Goal: Task Accomplishment & Management: Manage account settings

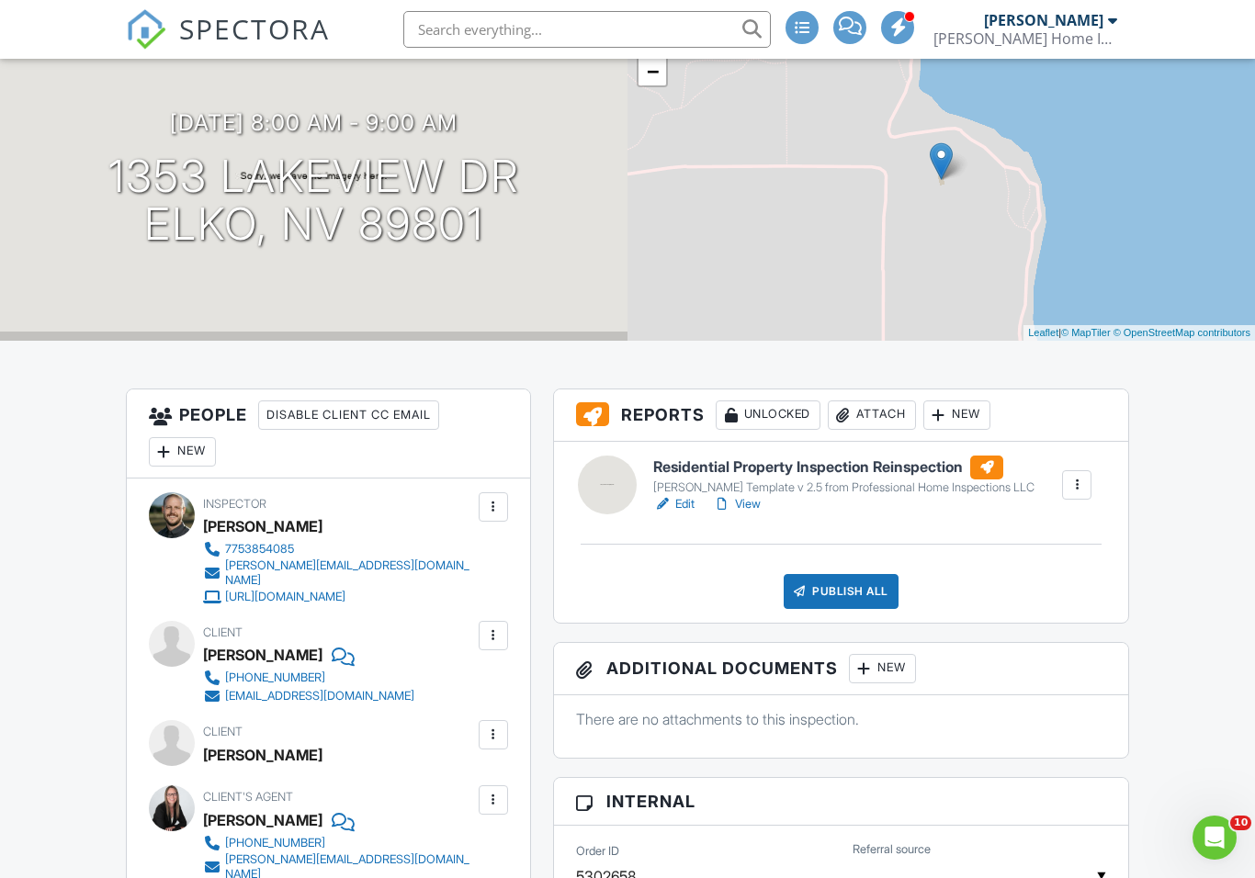
scroll to position [192, 0]
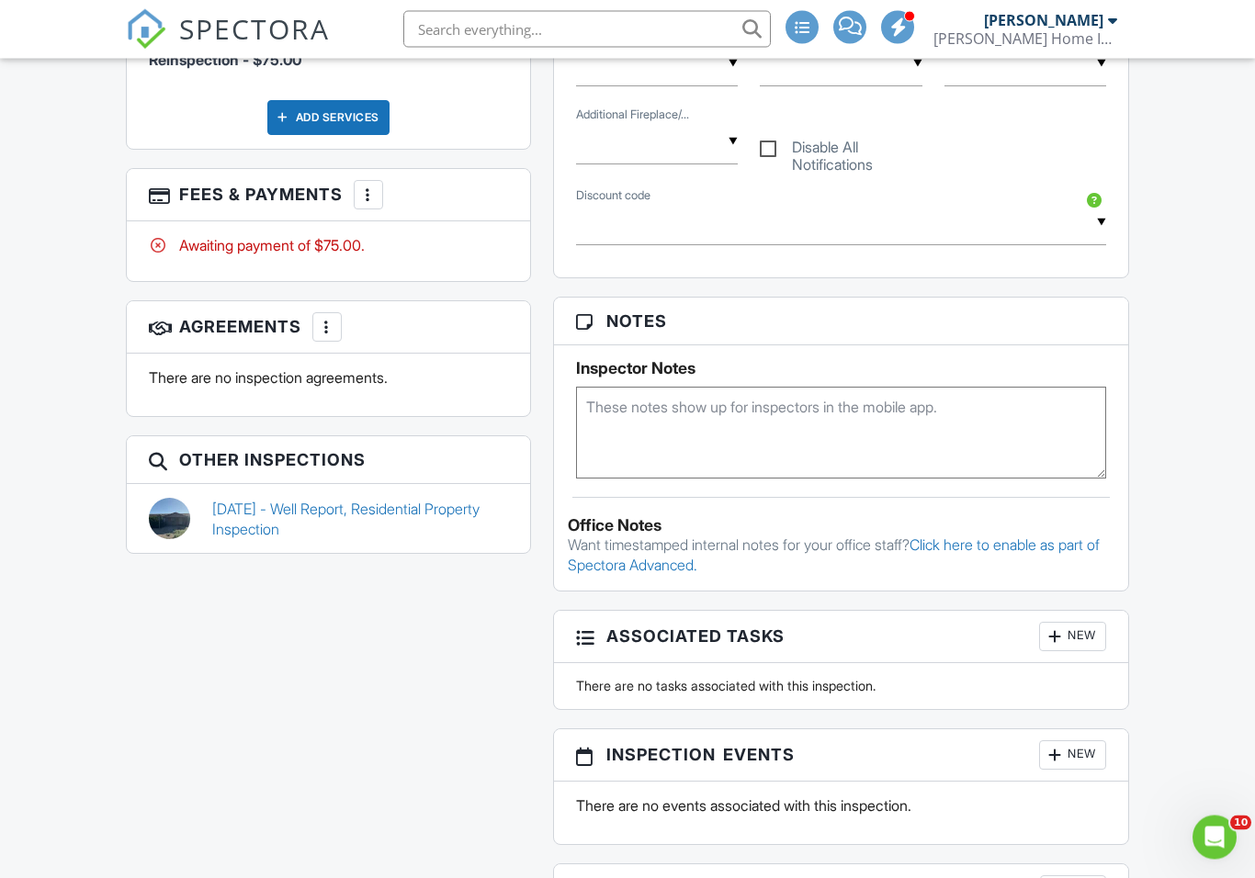
click at [246, 500] on link "[DATE] - Well Report, Residential Property Inspection" at bounding box center [360, 520] width 296 height 41
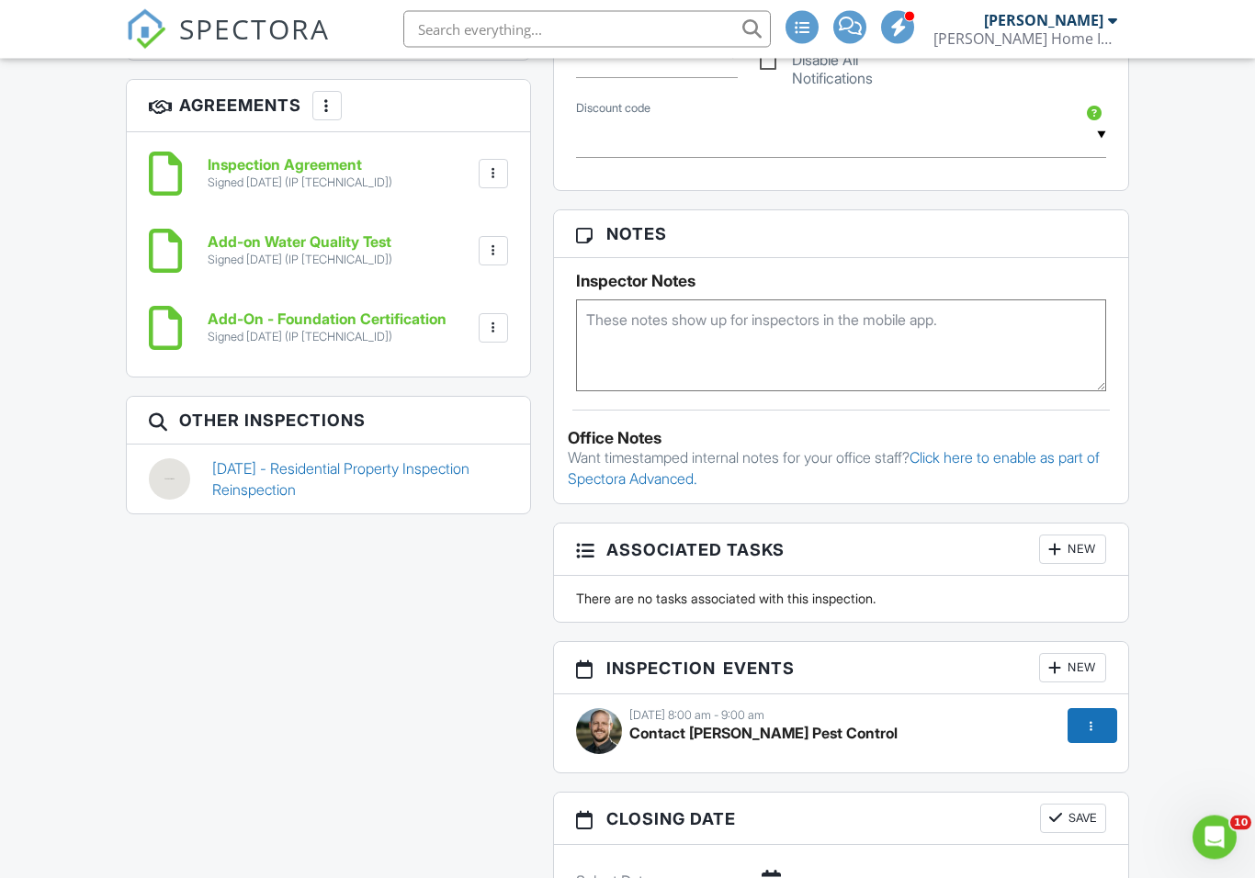
click at [254, 459] on link "08/27/2025 - Residential Property Inspection Reinspection" at bounding box center [360, 479] width 296 height 41
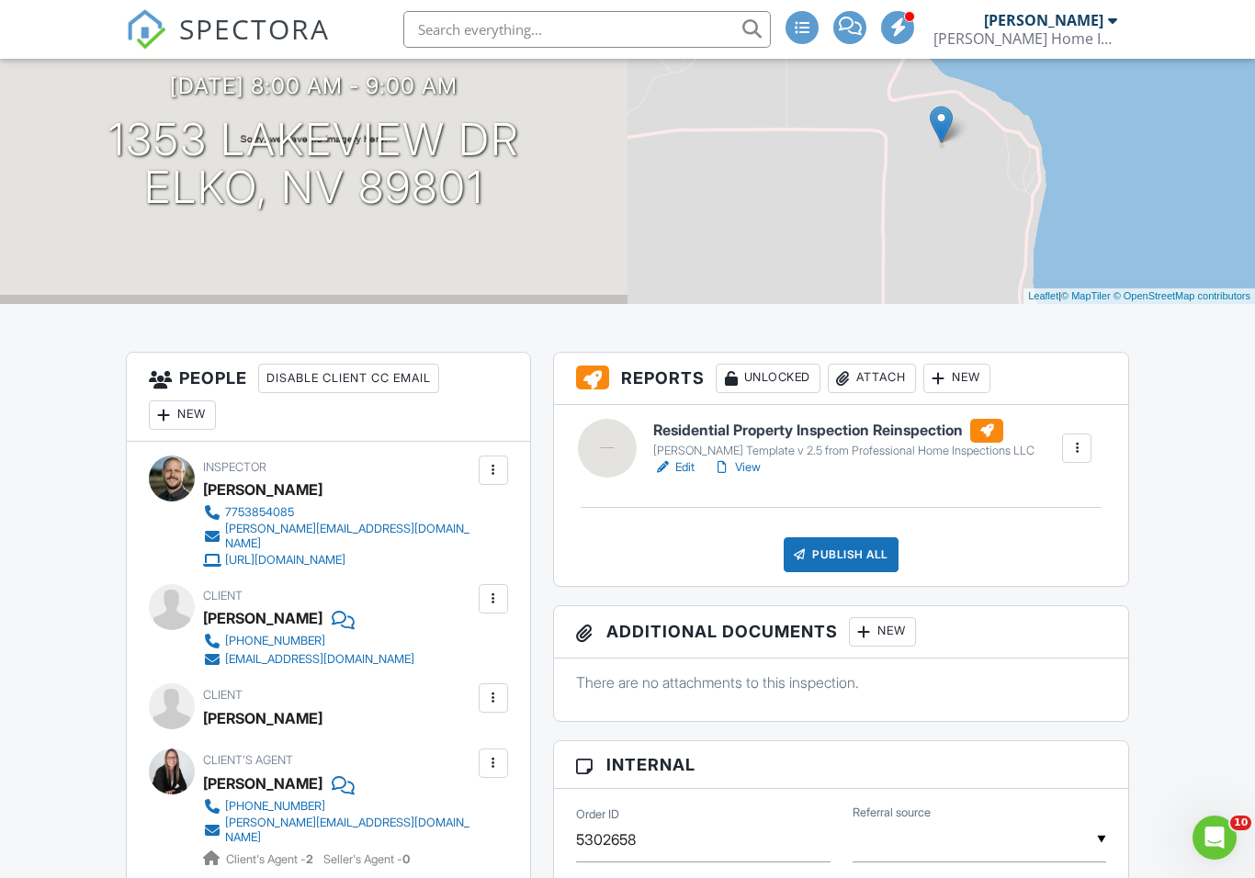
click at [178, 405] on div "New" at bounding box center [182, 415] width 67 height 29
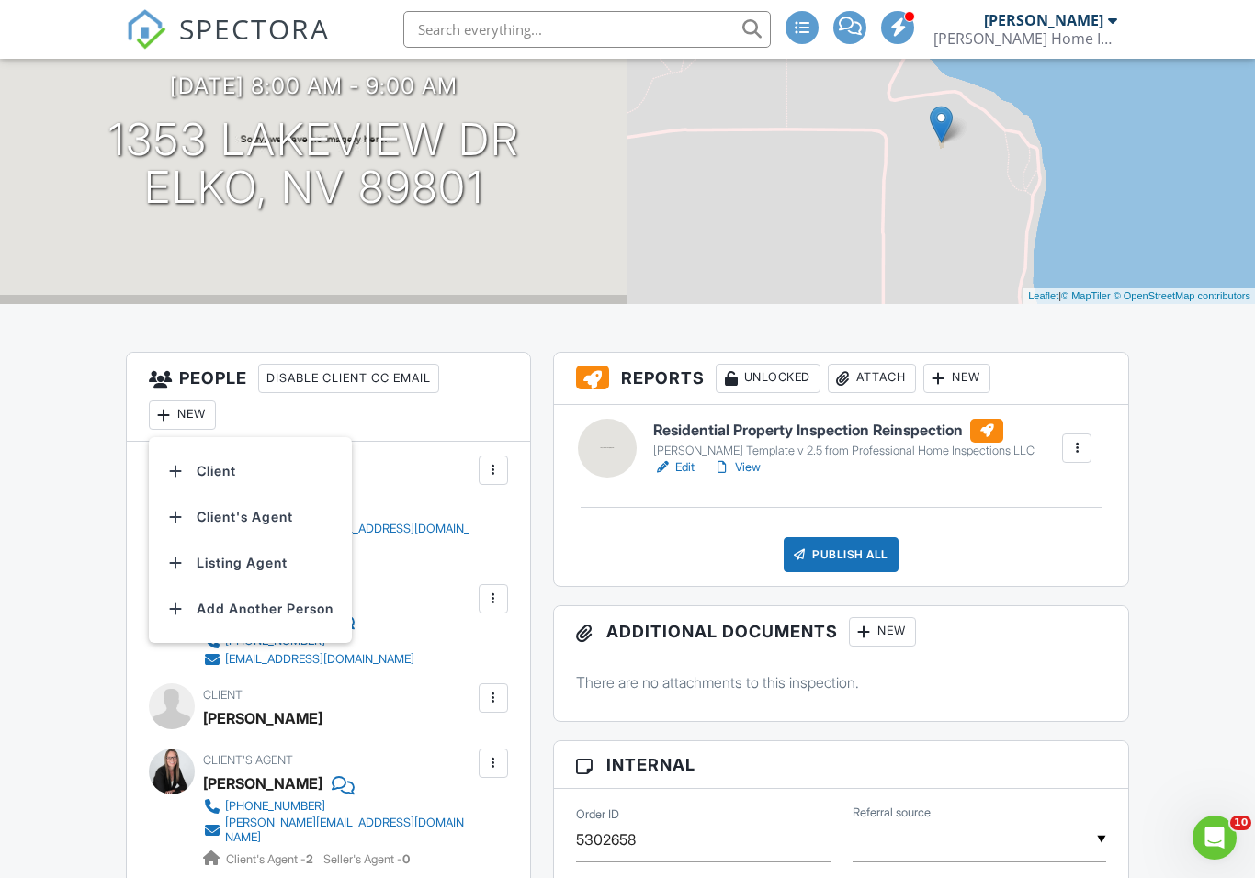
click at [312, 373] on div "Disable Client CC Email" at bounding box center [348, 378] width 181 height 29
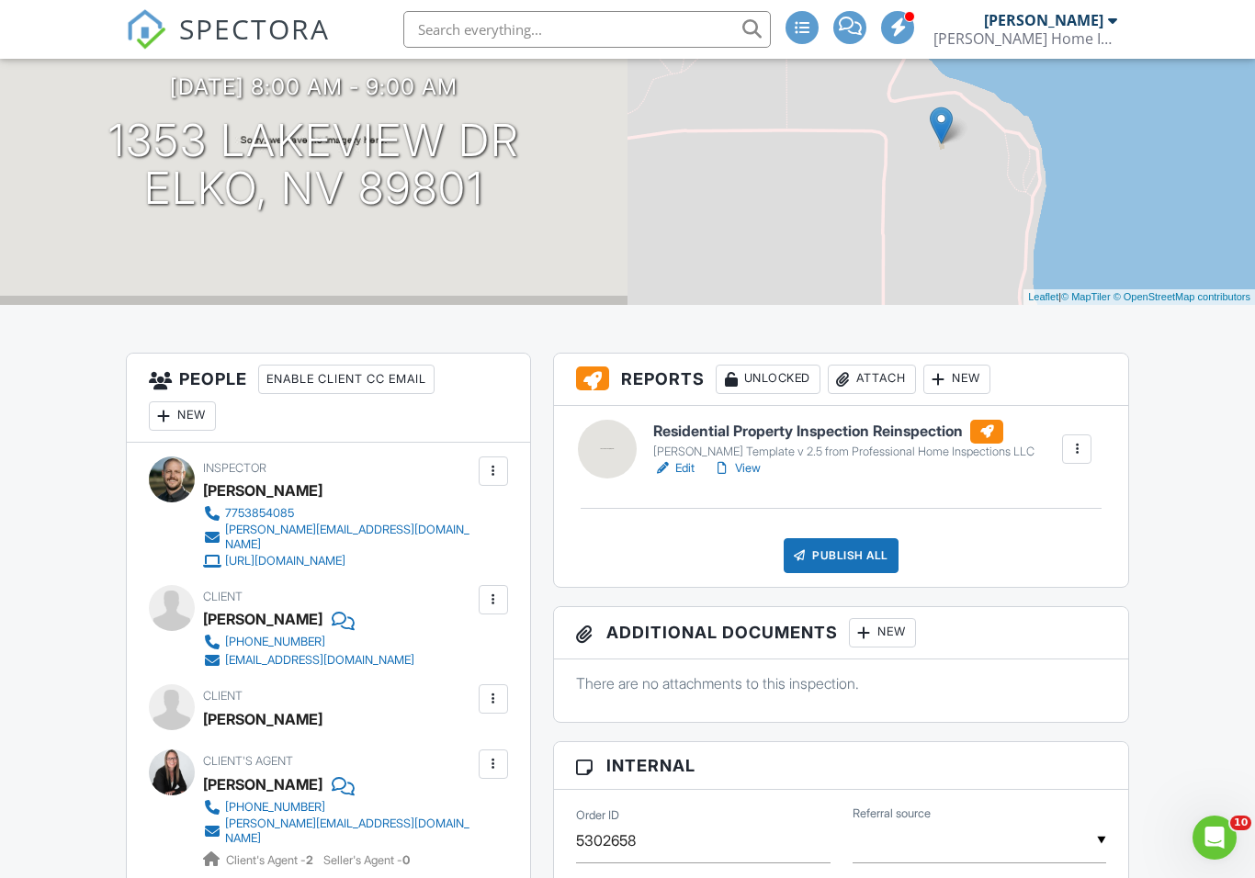
click at [317, 378] on div "Enable Client CC Email" at bounding box center [346, 379] width 176 height 29
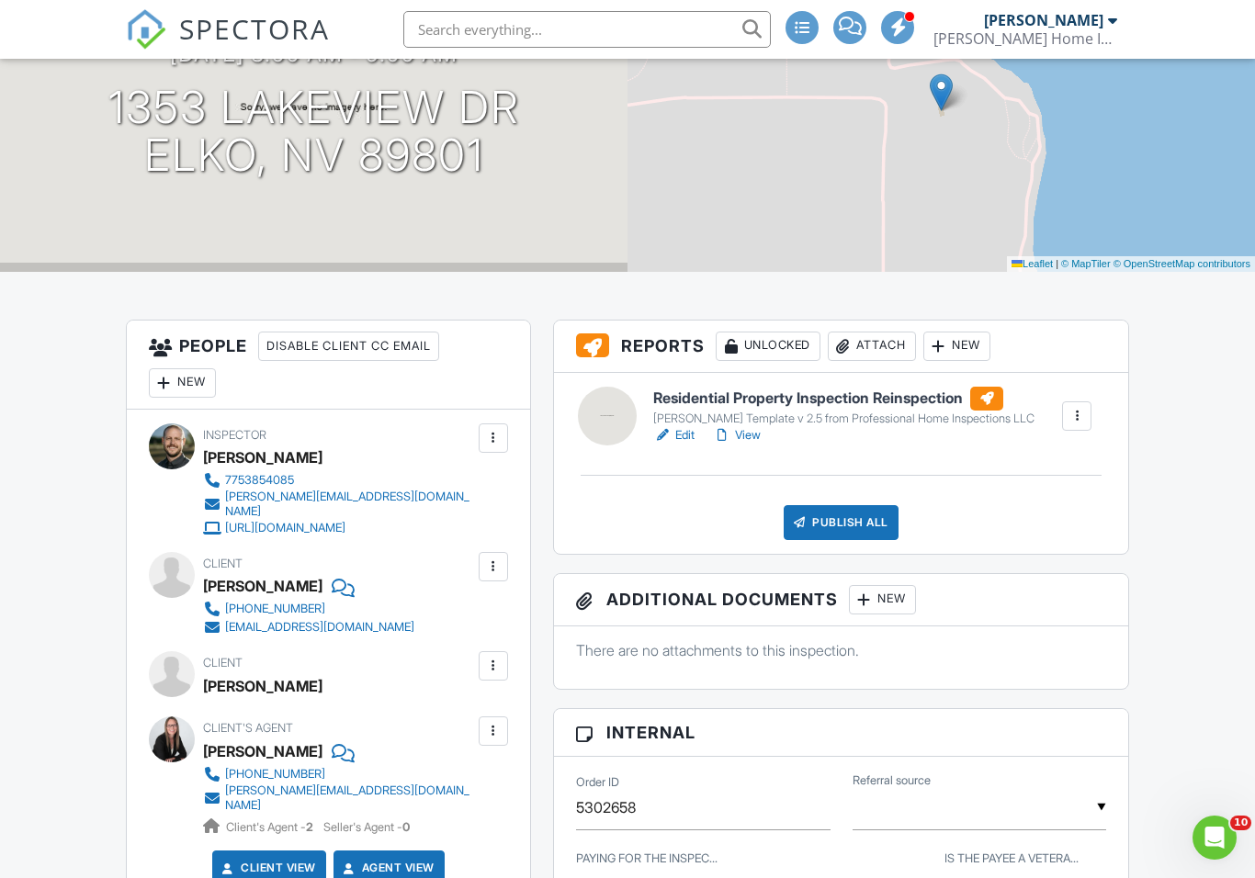
click at [172, 376] on div at bounding box center [164, 383] width 18 height 18
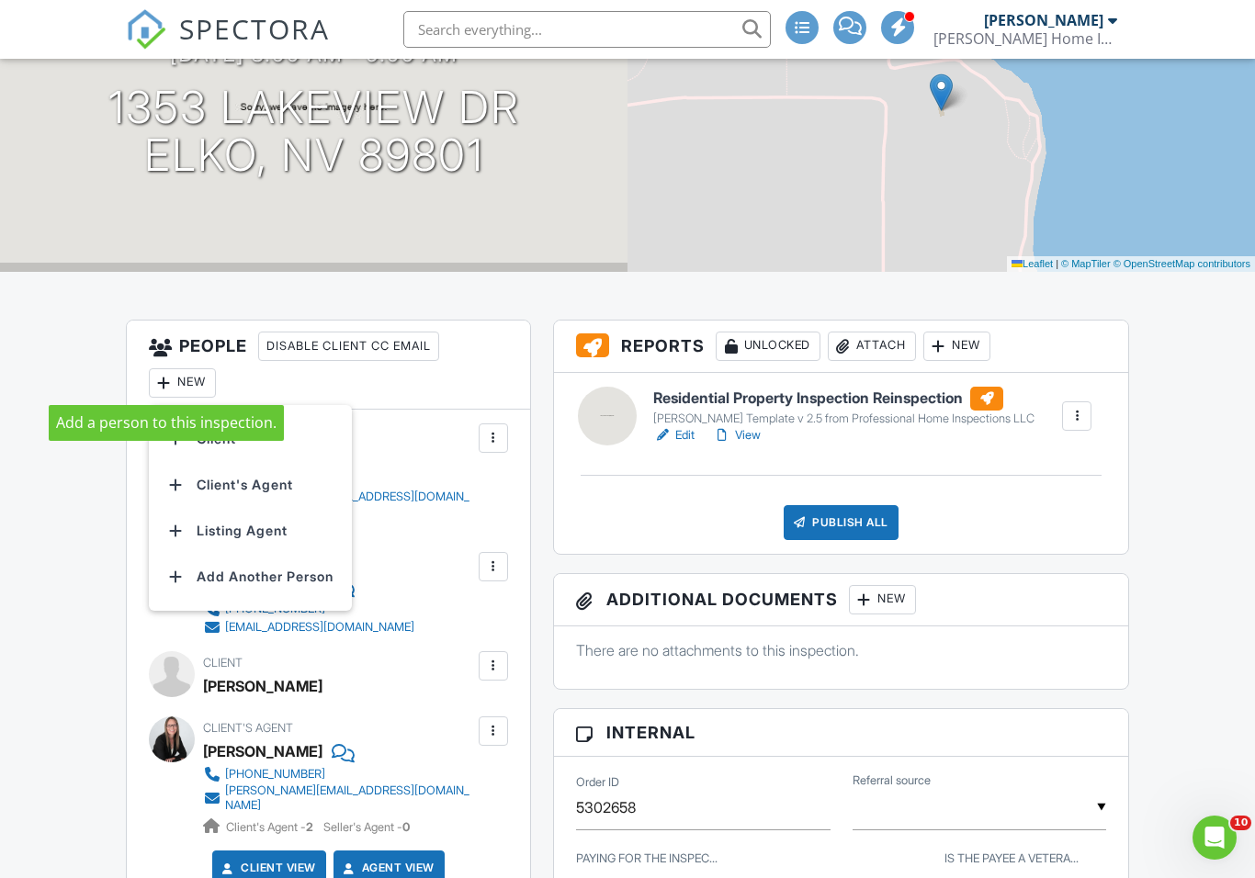
click at [223, 570] on li "Add Another Person" at bounding box center [250, 577] width 181 height 46
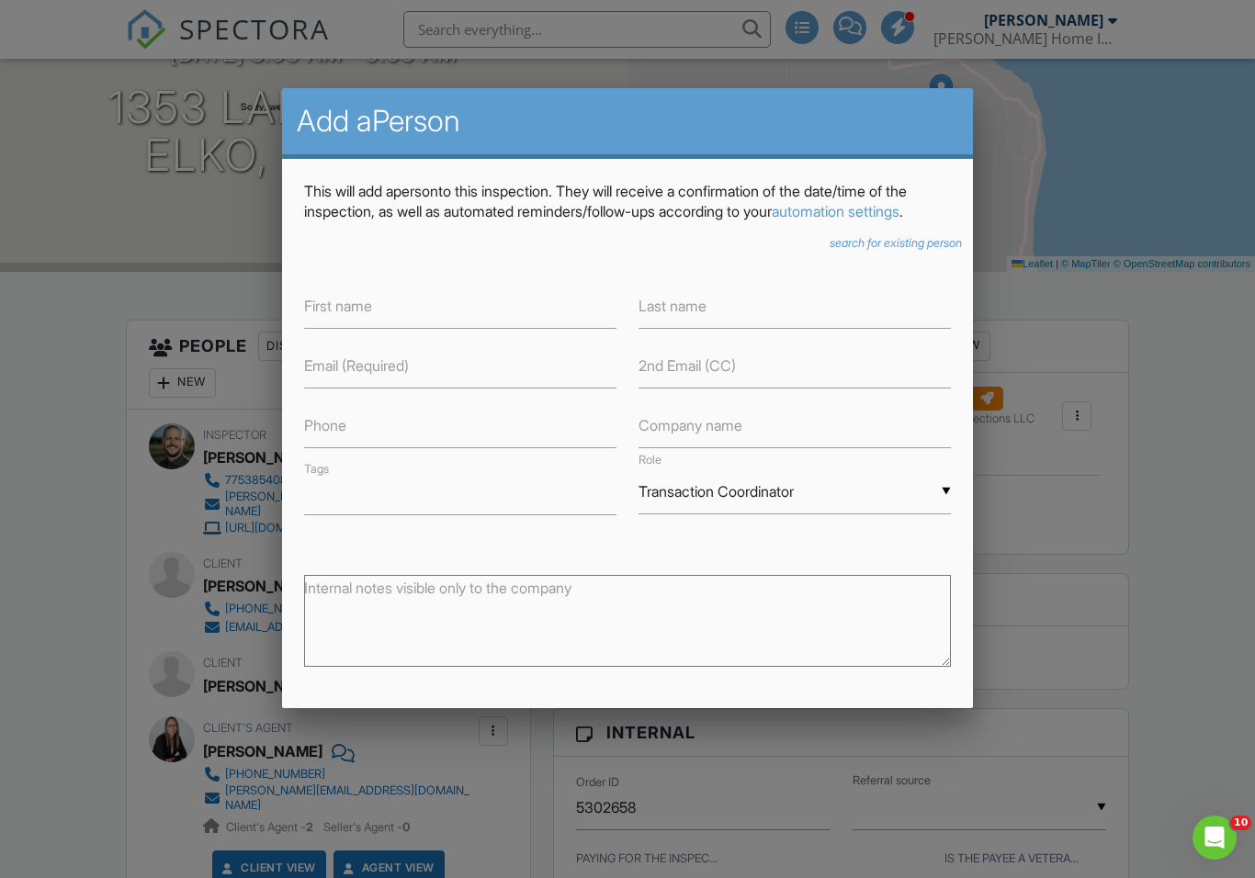
click at [898, 250] on icon "search for existing person" at bounding box center [895, 243] width 132 height 14
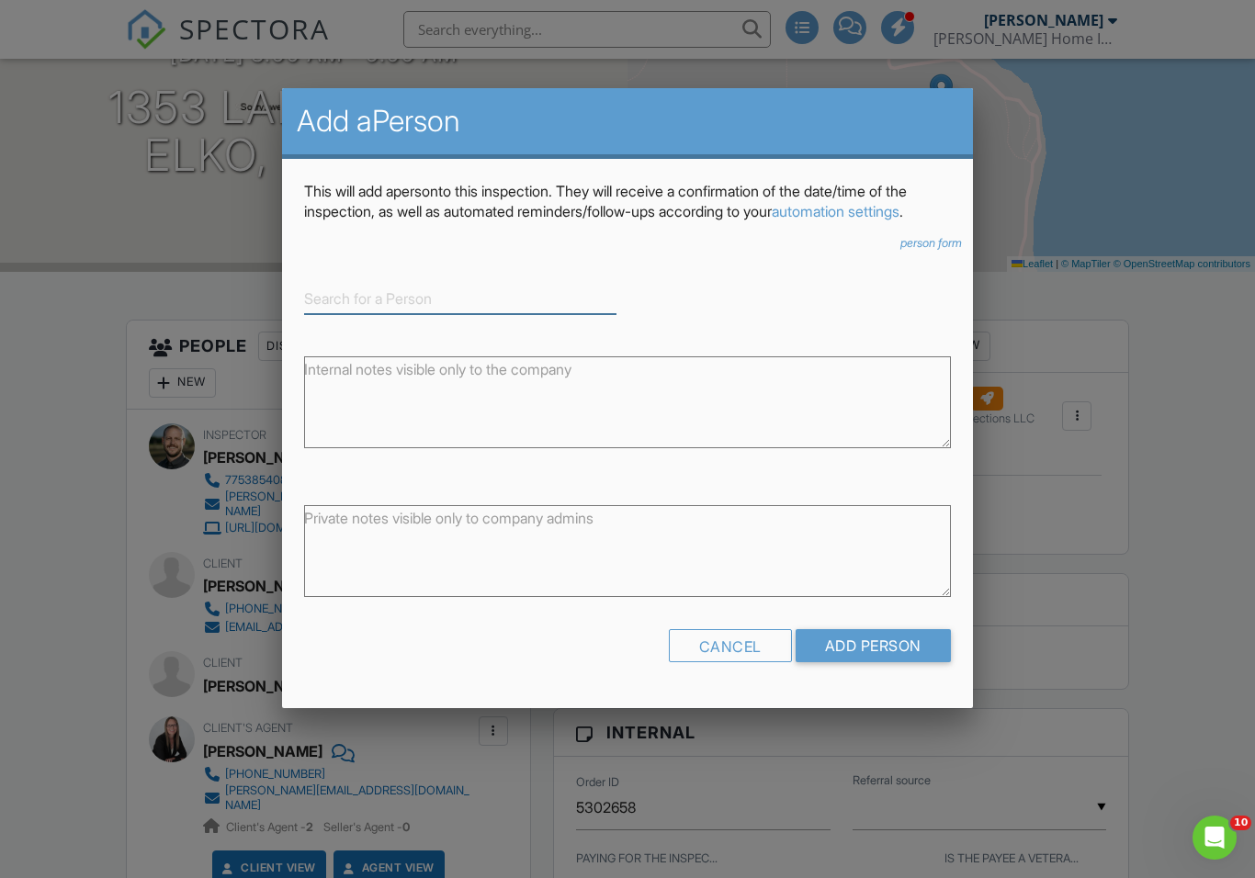
click at [574, 307] on input at bounding box center [460, 299] width 312 height 30
click at [373, 338] on div "Tiff" at bounding box center [460, 328] width 303 height 20
type input "Tiff"
type input "Title company"
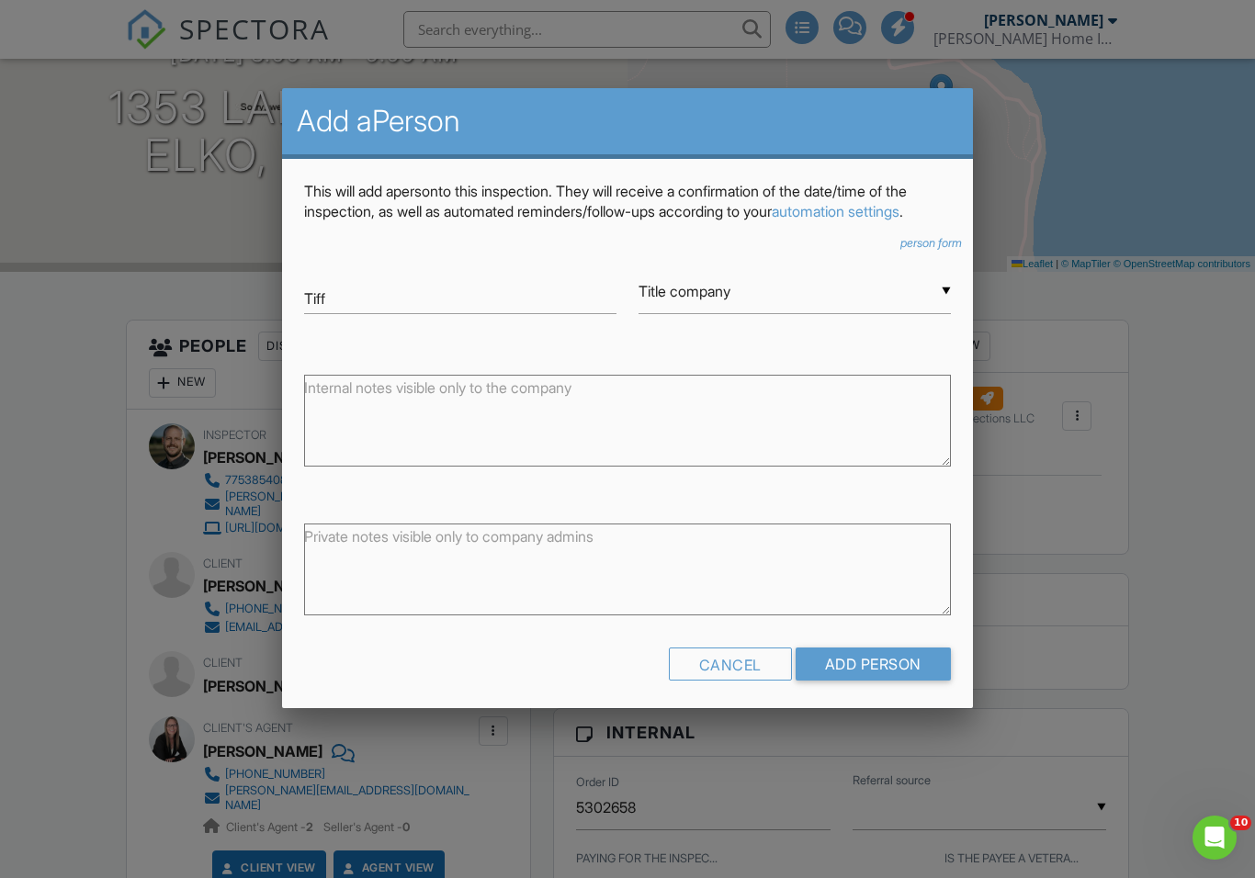
click at [912, 681] on input "Add Person" at bounding box center [872, 664] width 155 height 33
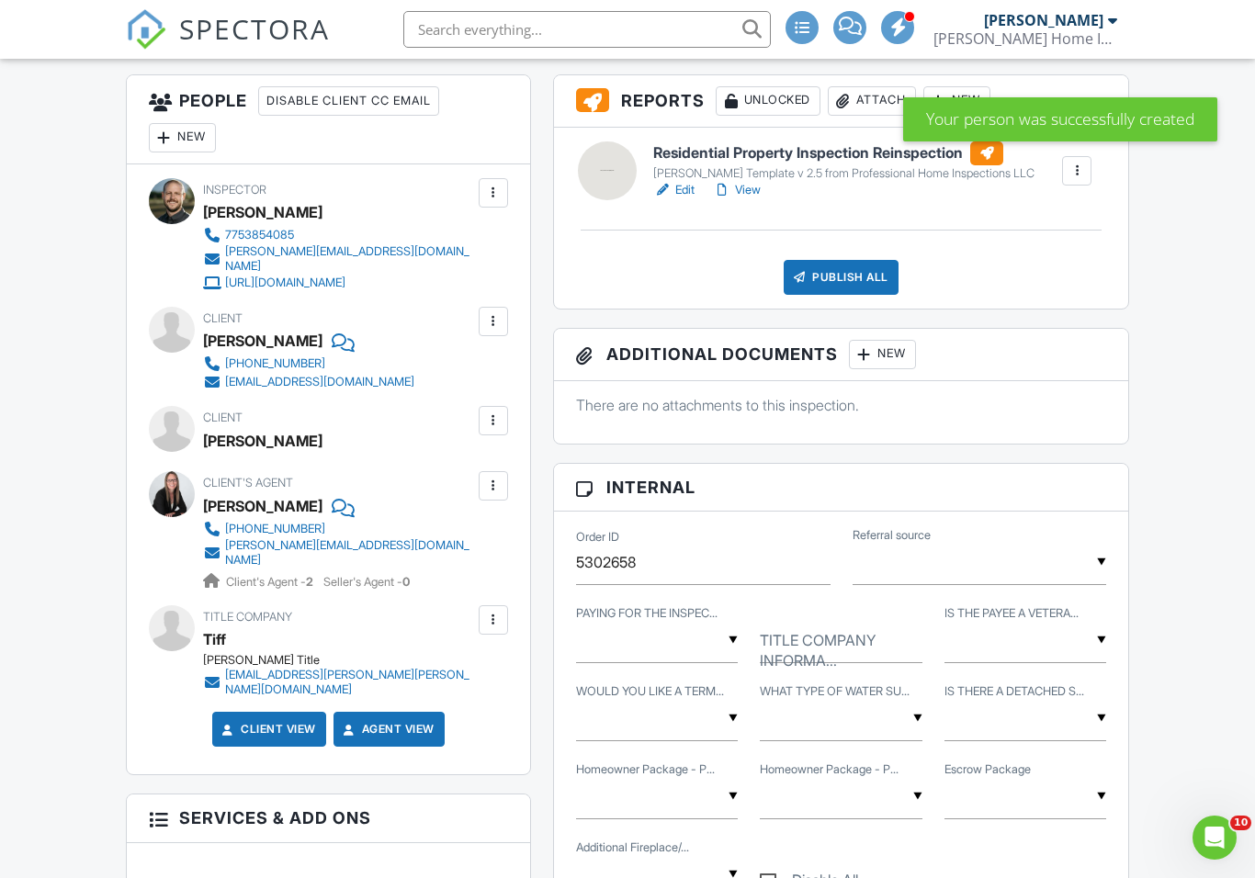
scroll to position [475, 0]
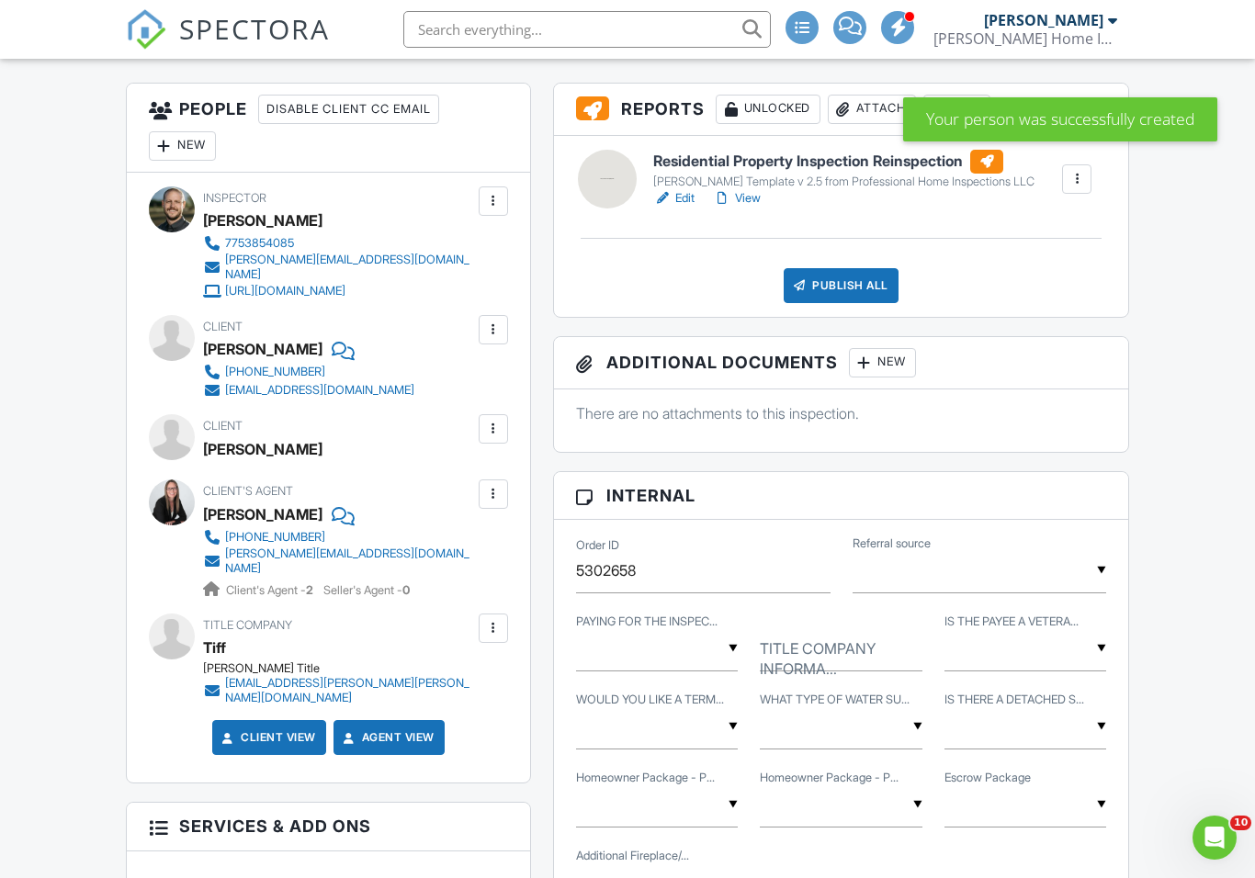
click at [852, 281] on div "Publish All" at bounding box center [841, 285] width 115 height 35
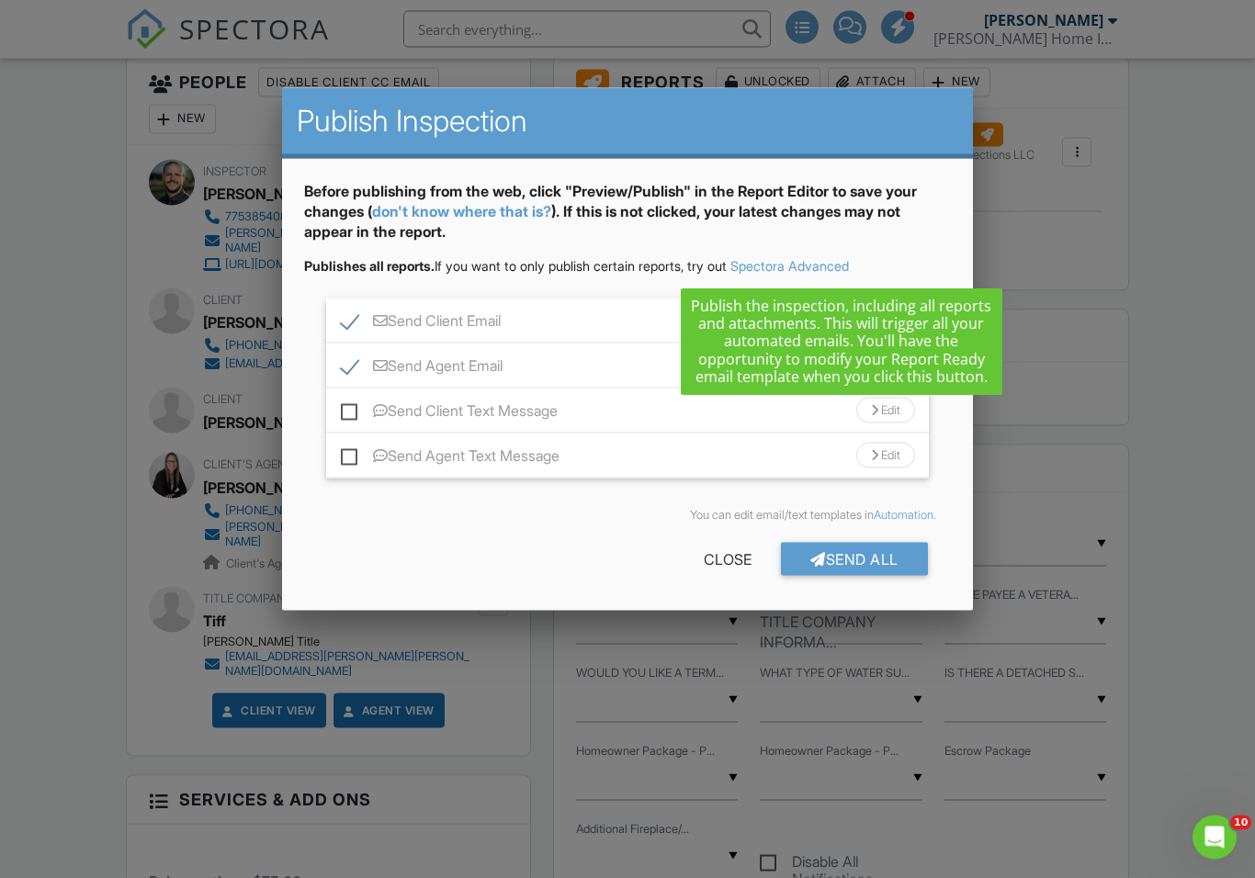
scroll to position [514, 0]
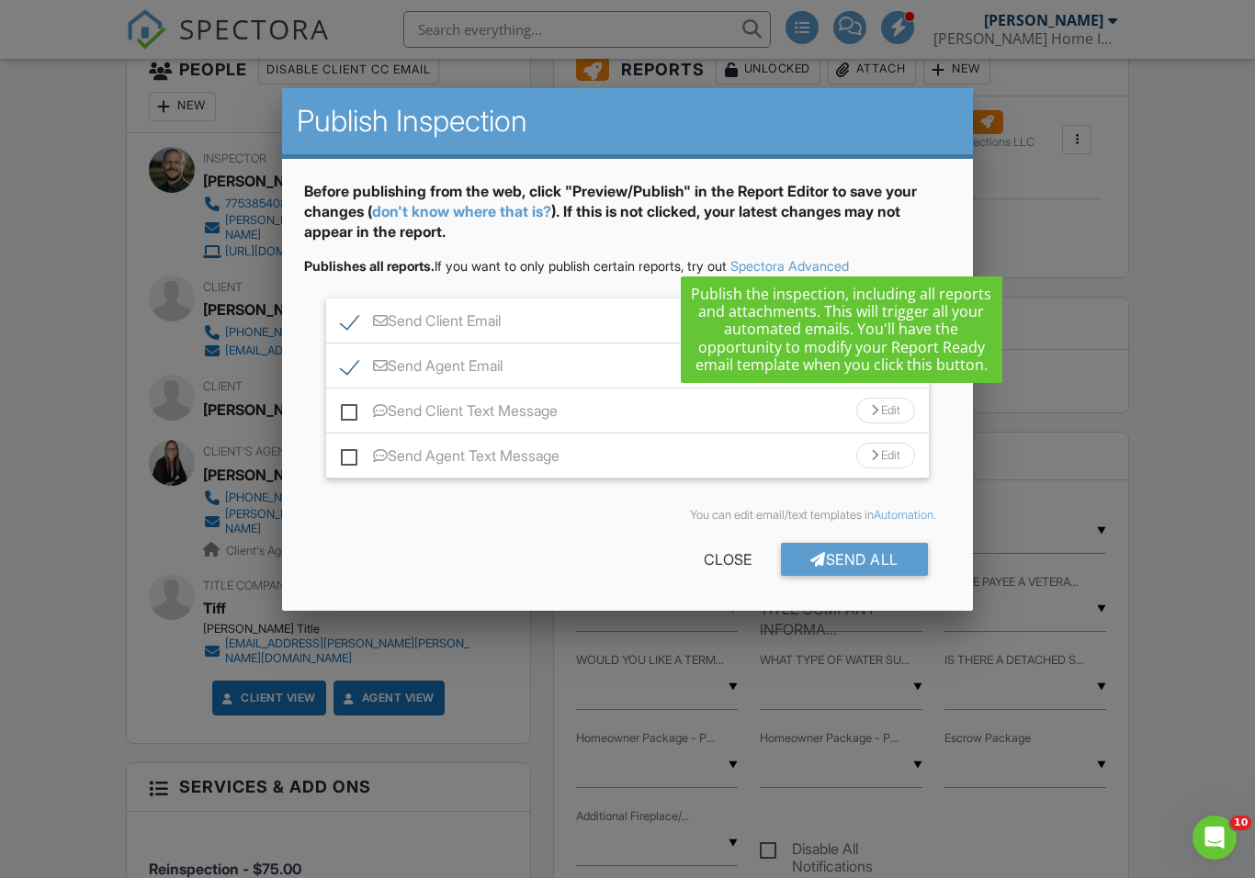
click at [882, 560] on div "Send All" at bounding box center [854, 559] width 147 height 33
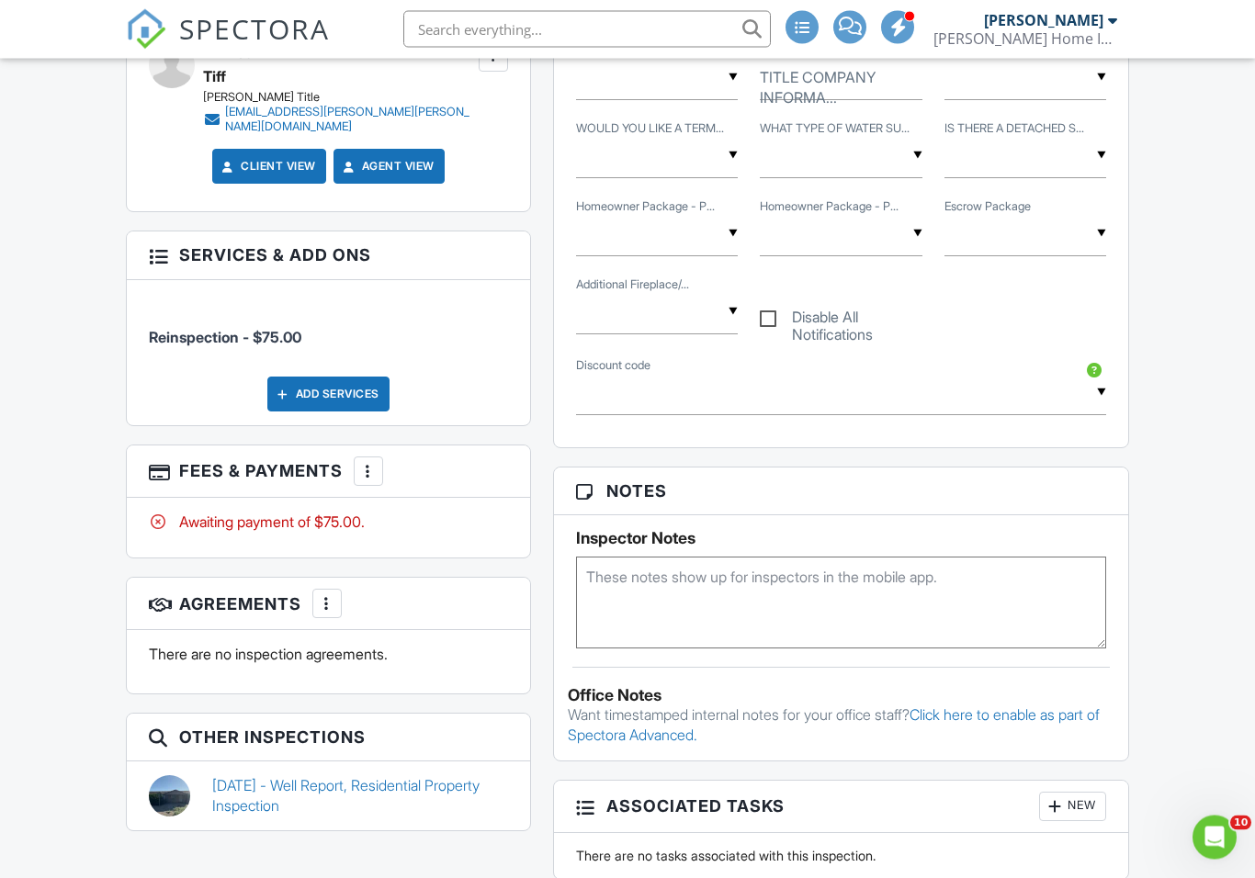
scroll to position [1046, 0]
